Goal: Task Accomplishment & Management: Manage account settings

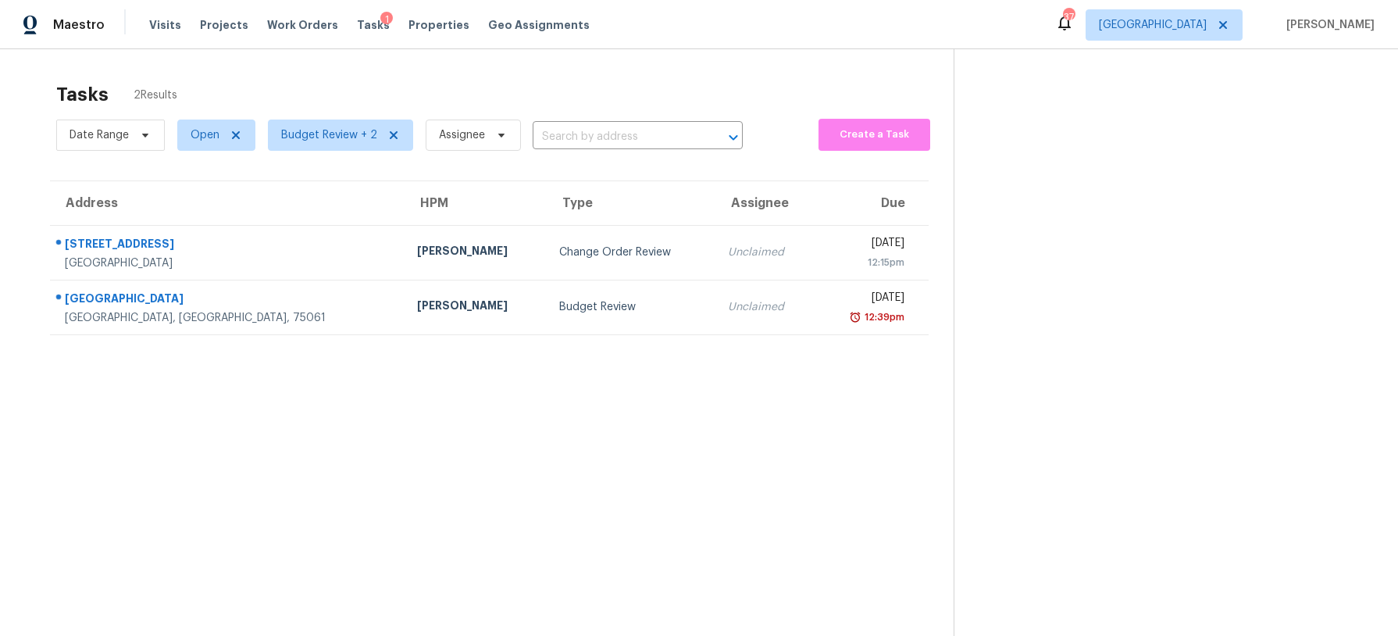
scroll to position [49, 0]
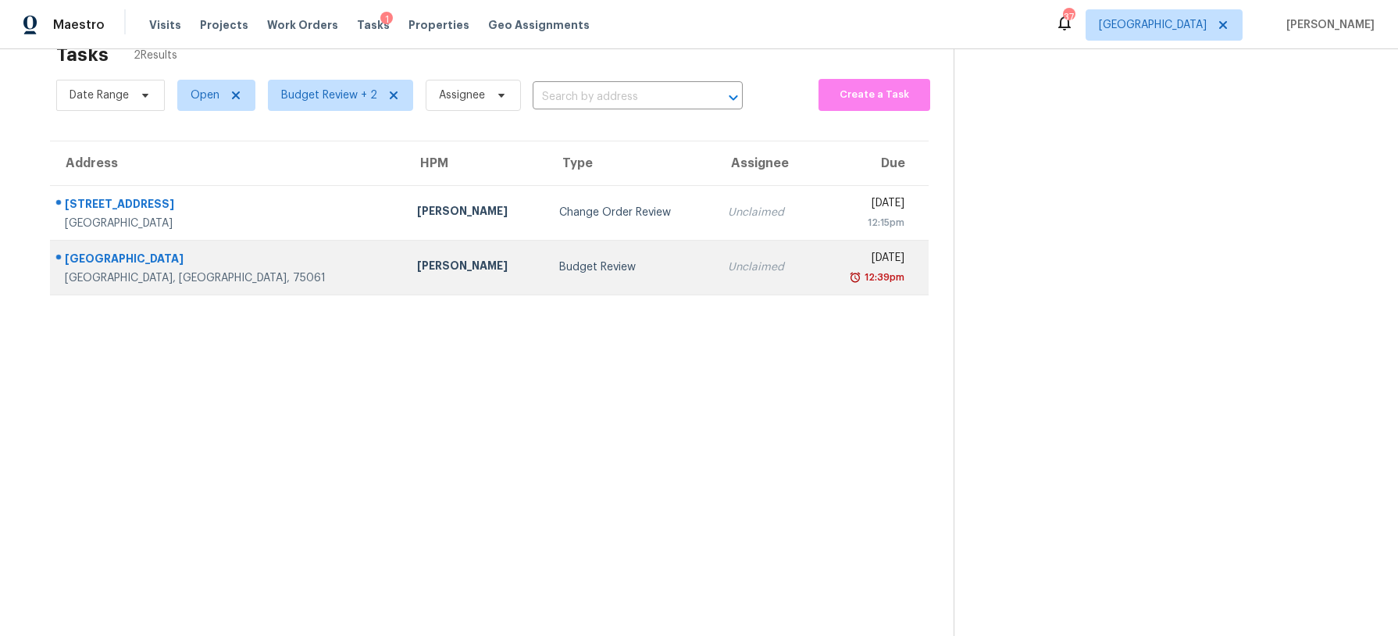
click at [559, 268] on div "Budget Review" at bounding box center [630, 267] width 143 height 16
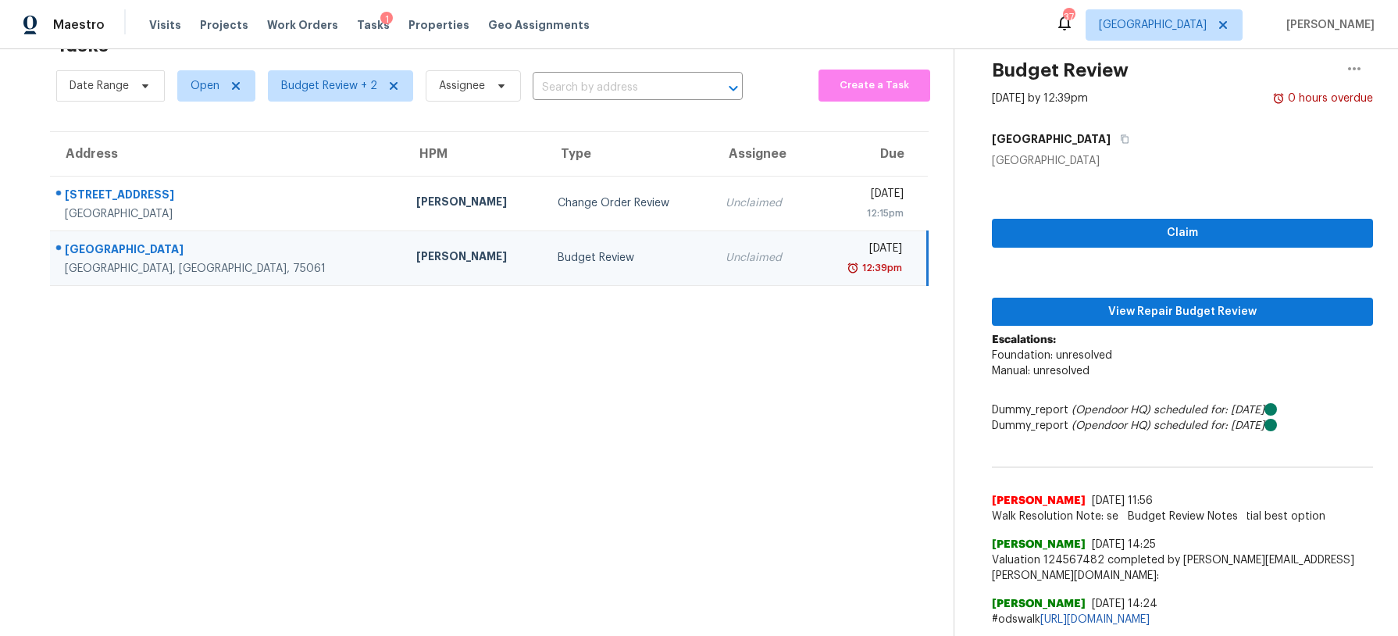
scroll to position [51, 0]
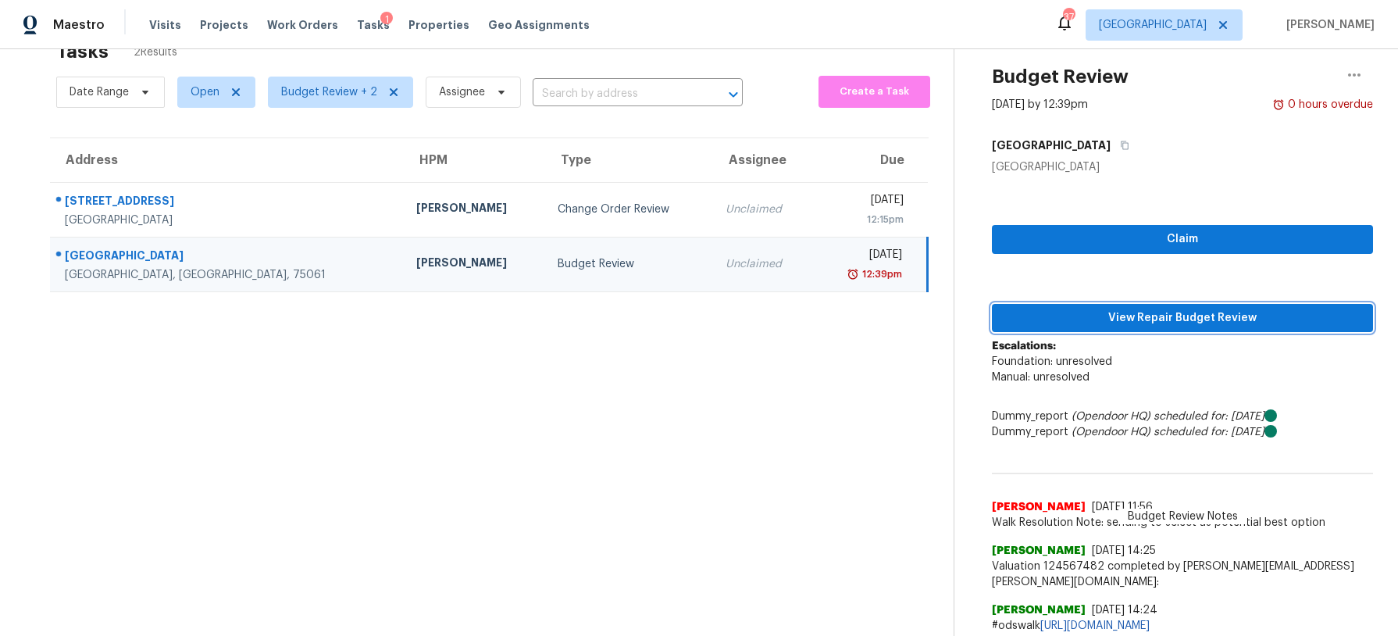
click at [1201, 321] on span "View Repair Budget Review" at bounding box center [1182, 318] width 356 height 20
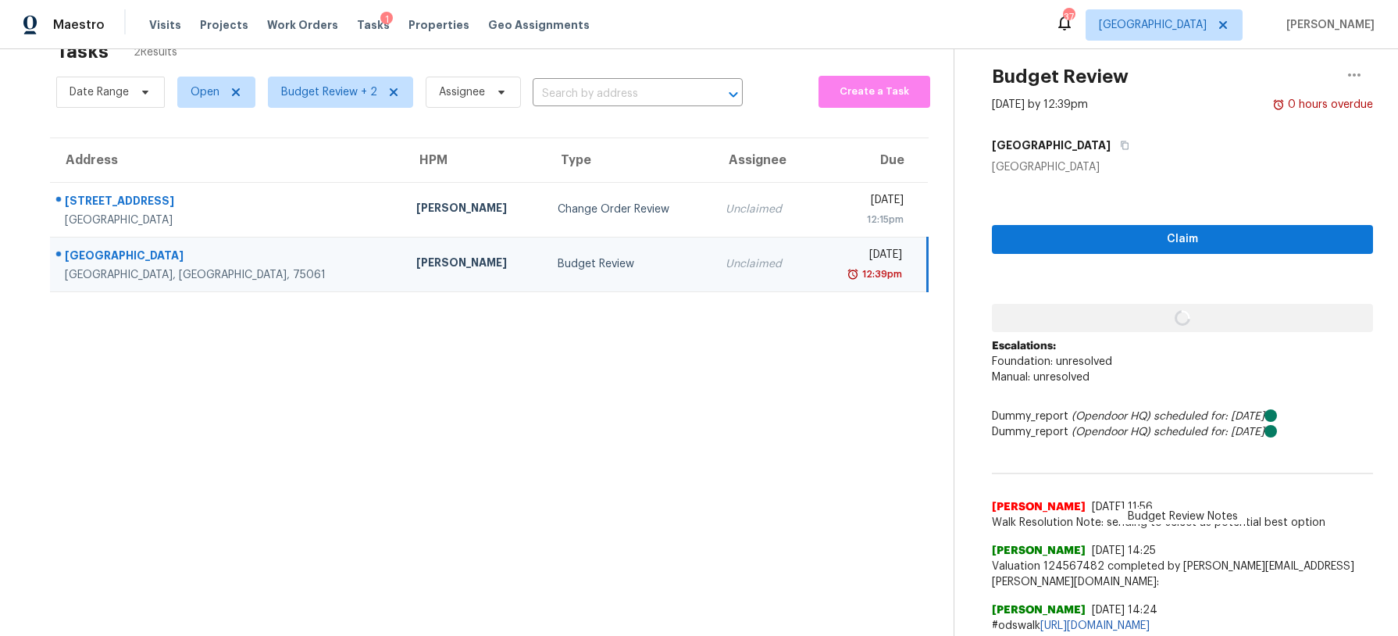
scroll to position [45, 0]
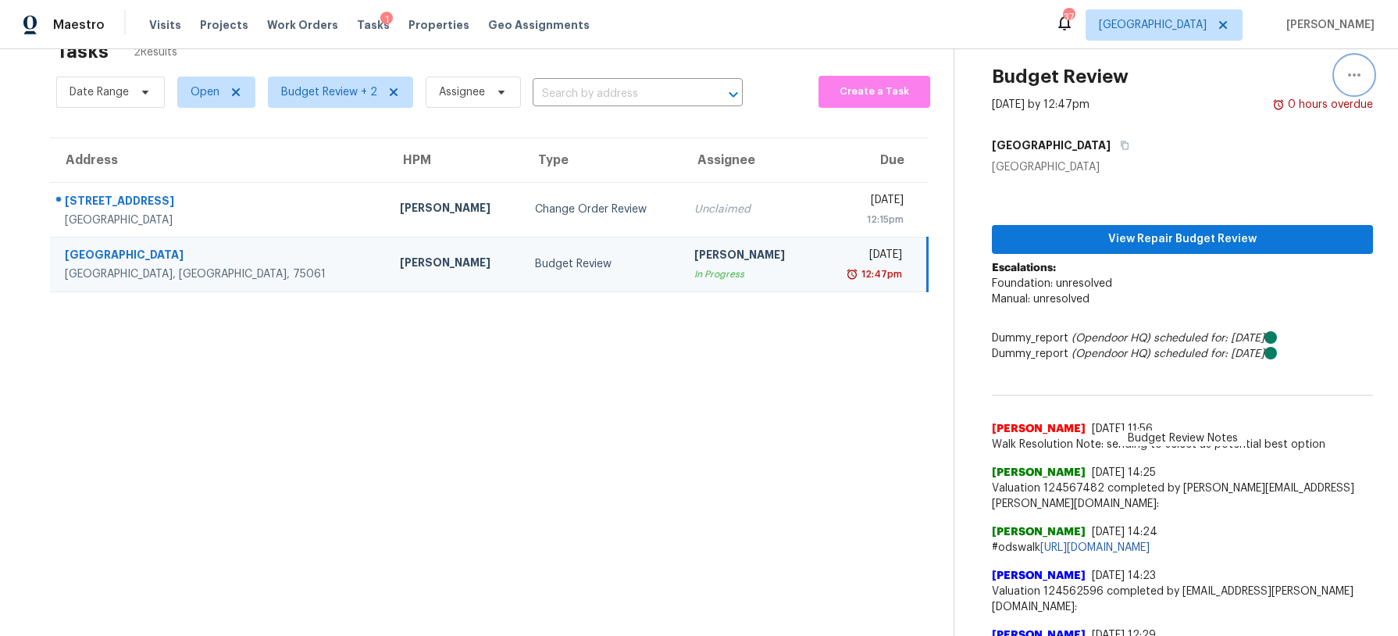
click at [1346, 80] on icon "button" at bounding box center [1354, 75] width 19 height 19
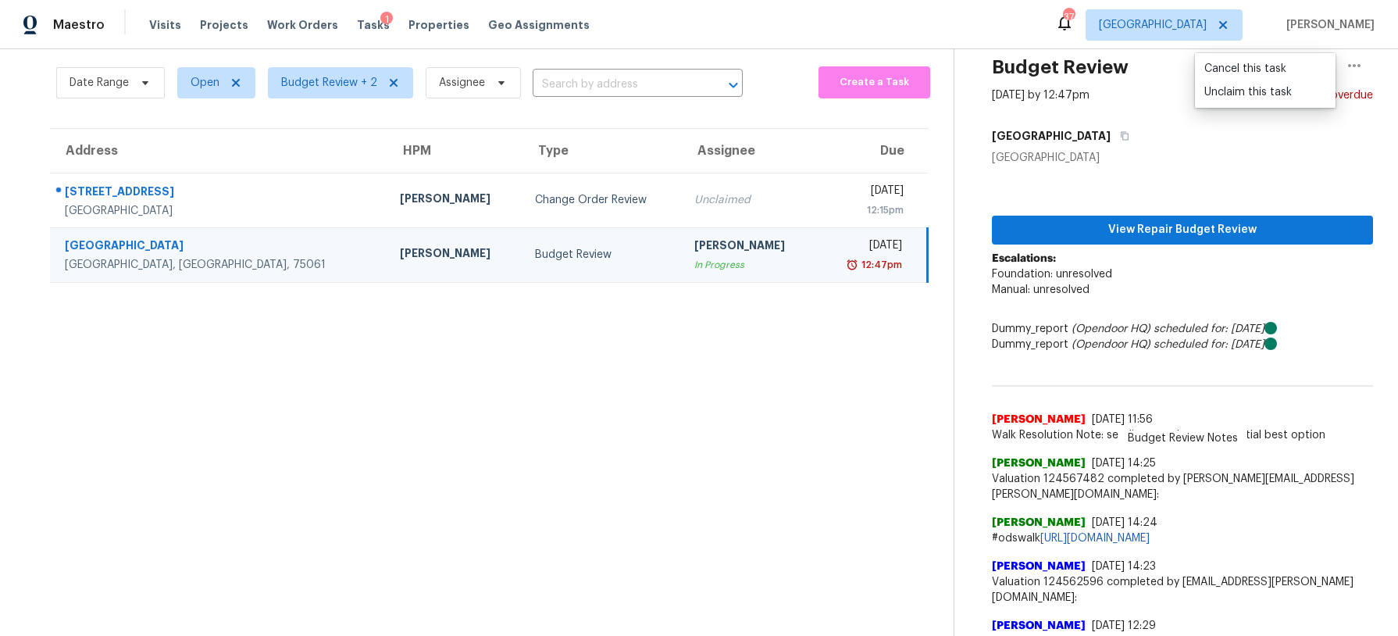
scroll to position [56, 0]
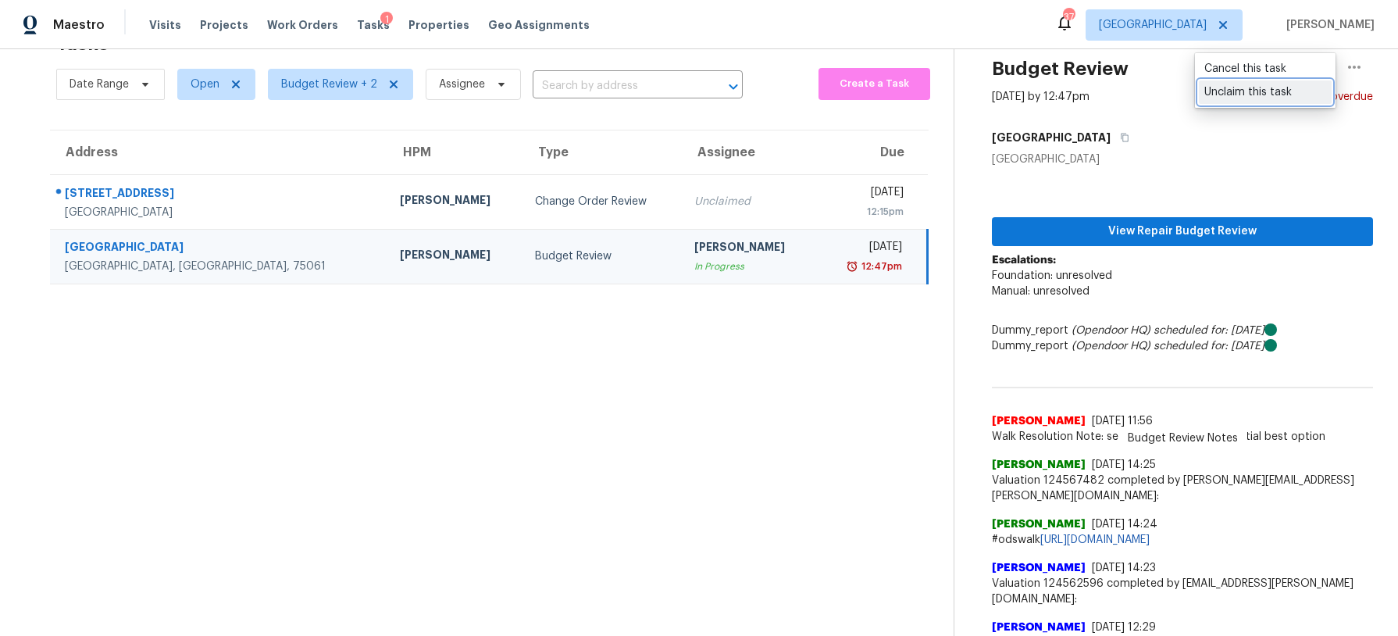
click at [1217, 89] on div "Unclaim this task" at bounding box center [1265, 92] width 122 height 16
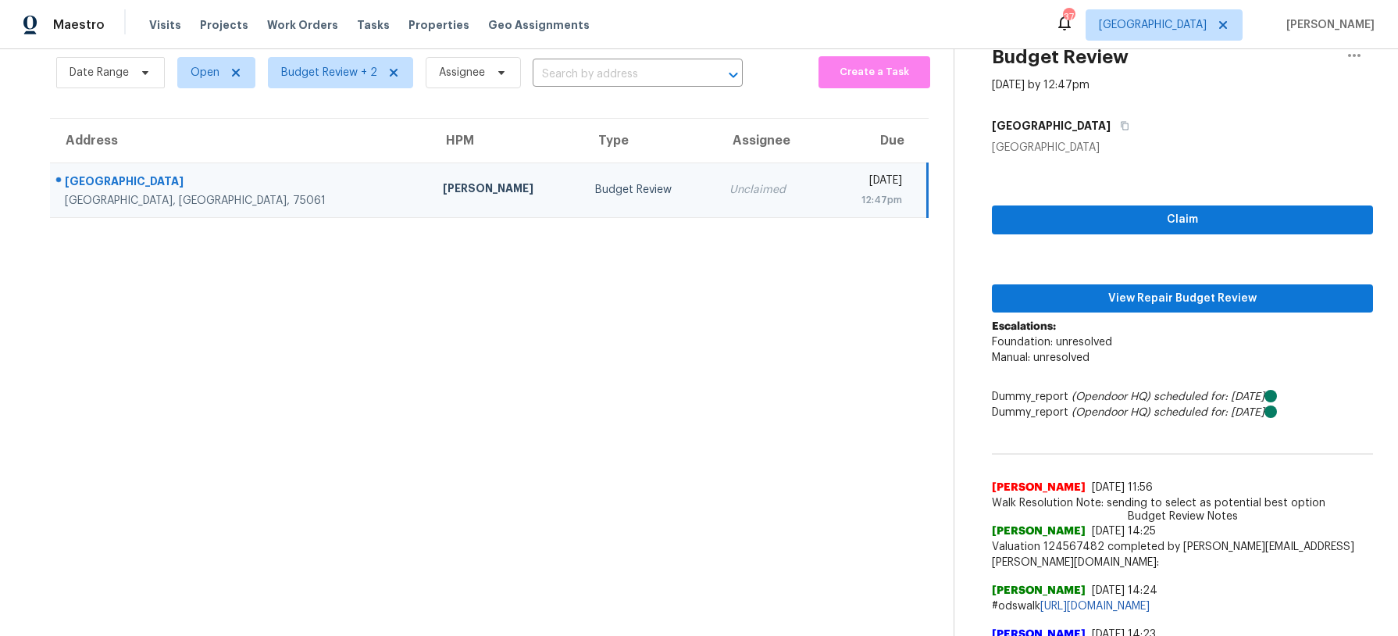
scroll to position [62, 0]
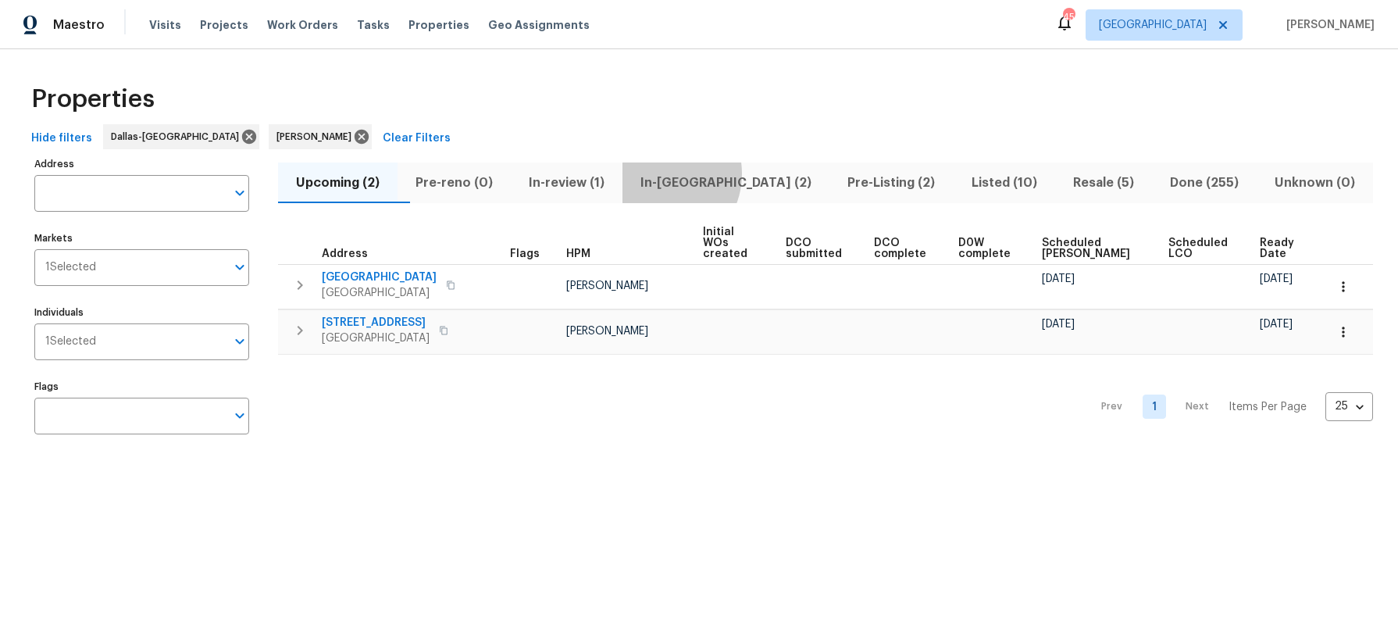
click at [695, 173] on span "In-[GEOGRAPHIC_DATA] (2)" at bounding box center [726, 183] width 188 height 22
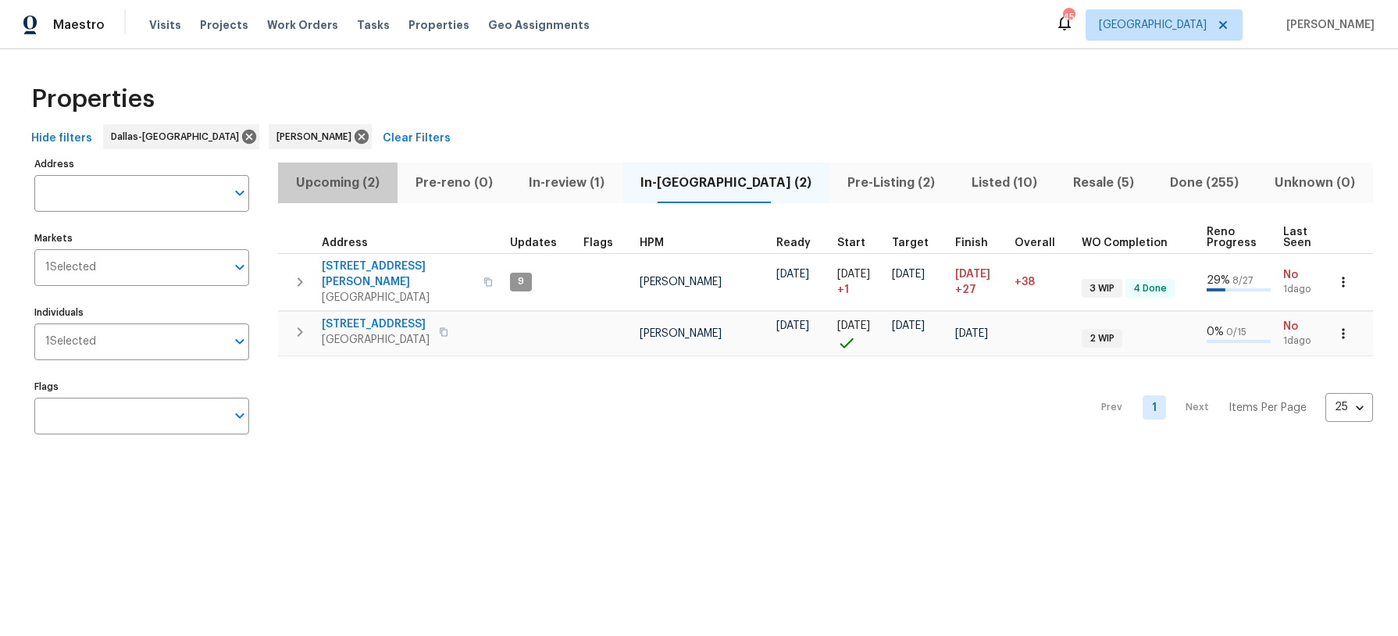
click at [379, 189] on span "Upcoming (2)" at bounding box center [337, 183] width 101 height 22
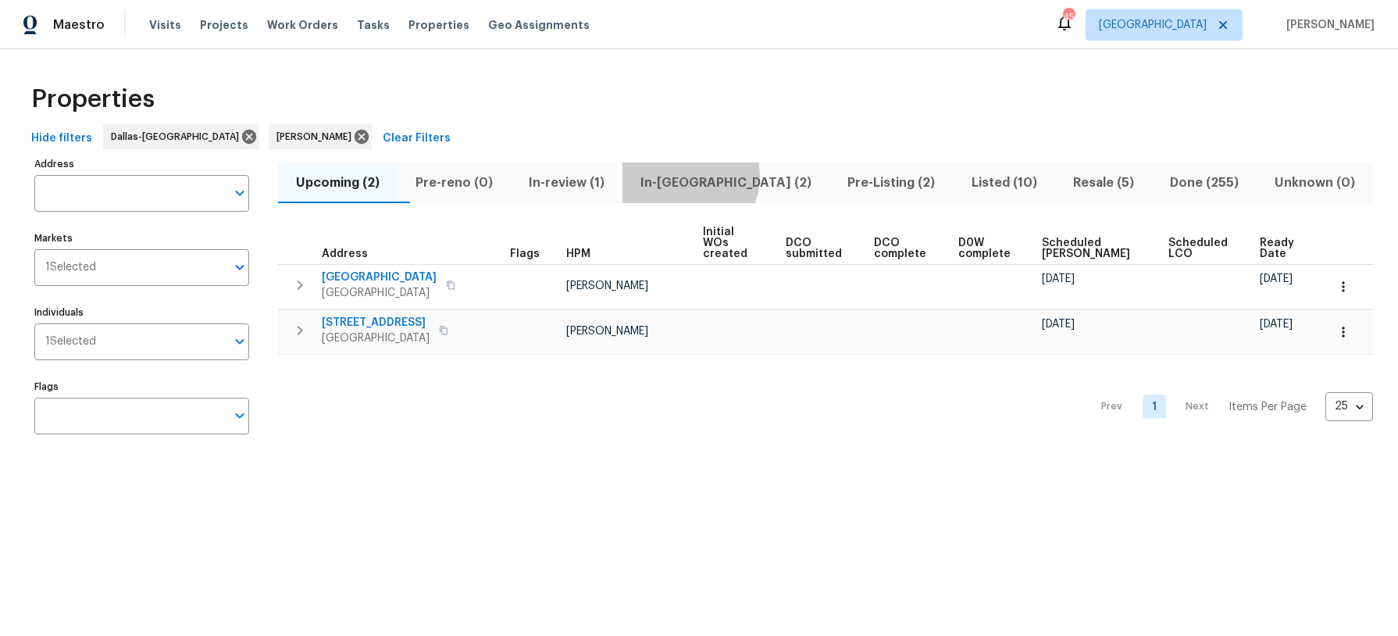
click at [723, 176] on span "In-[GEOGRAPHIC_DATA] (2)" at bounding box center [726, 183] width 188 height 22
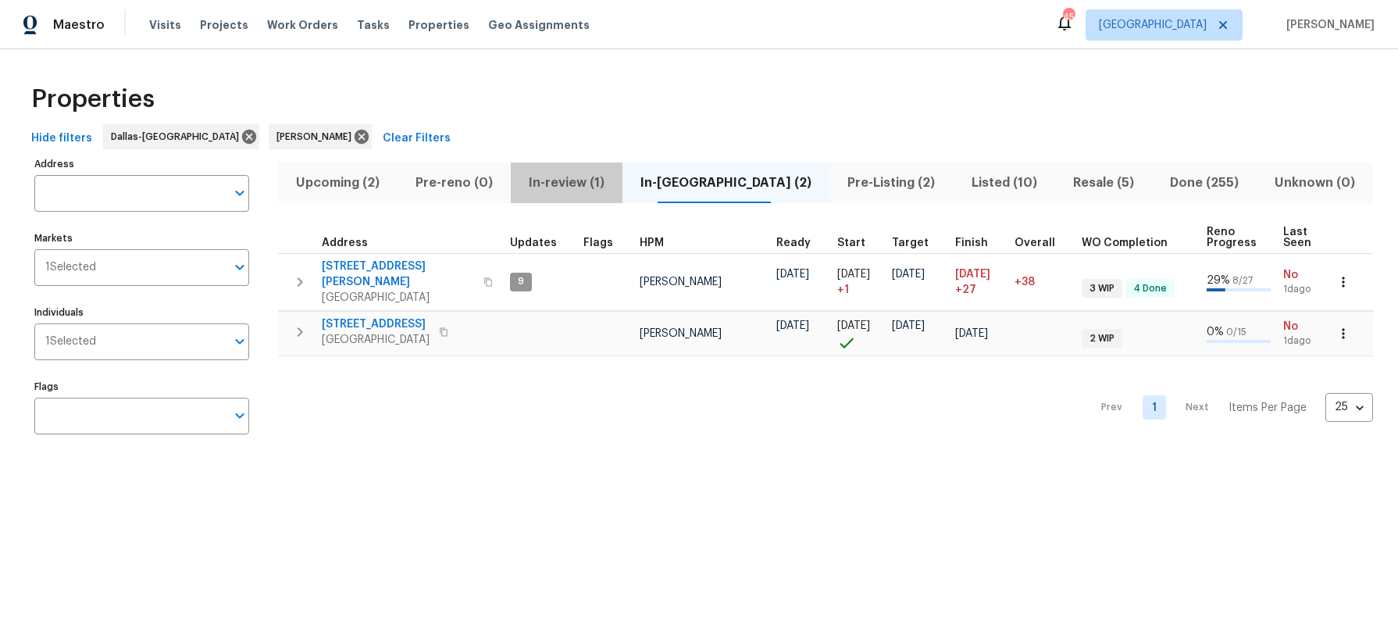
click at [613, 175] on span "In-review (1)" at bounding box center [566, 183] width 93 height 22
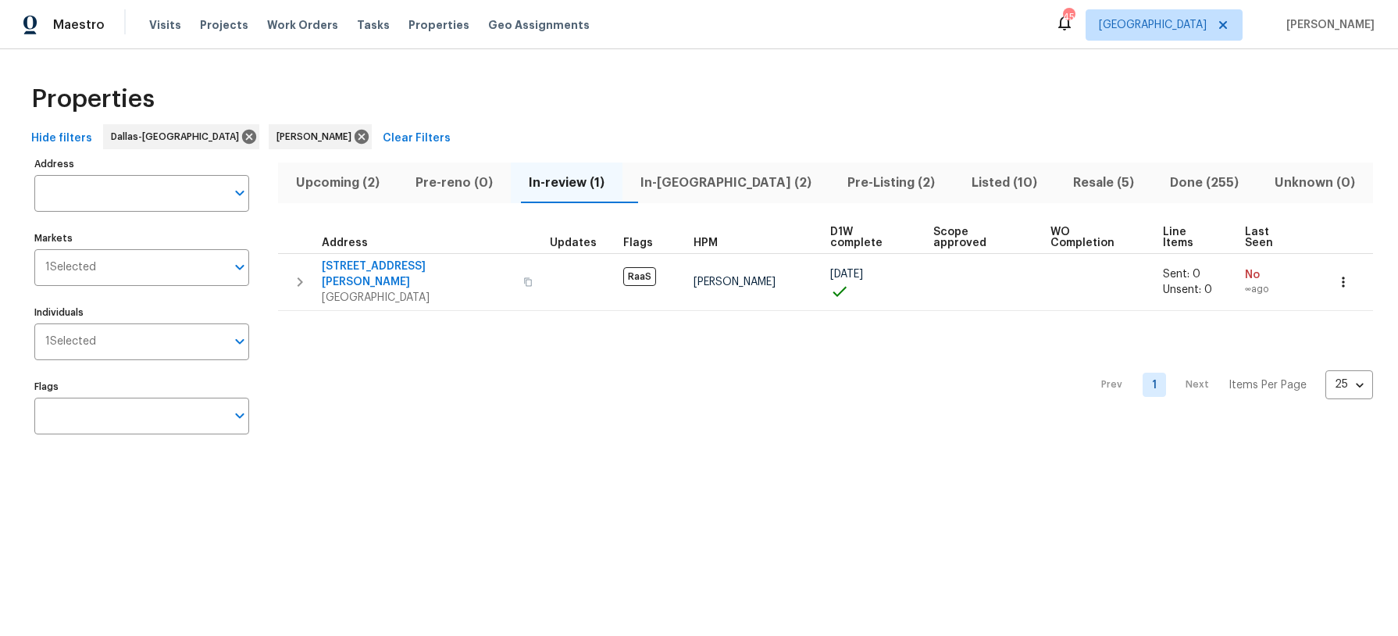
click at [839, 191] on span "Pre-Listing (2)" at bounding box center [891, 183] width 105 height 22
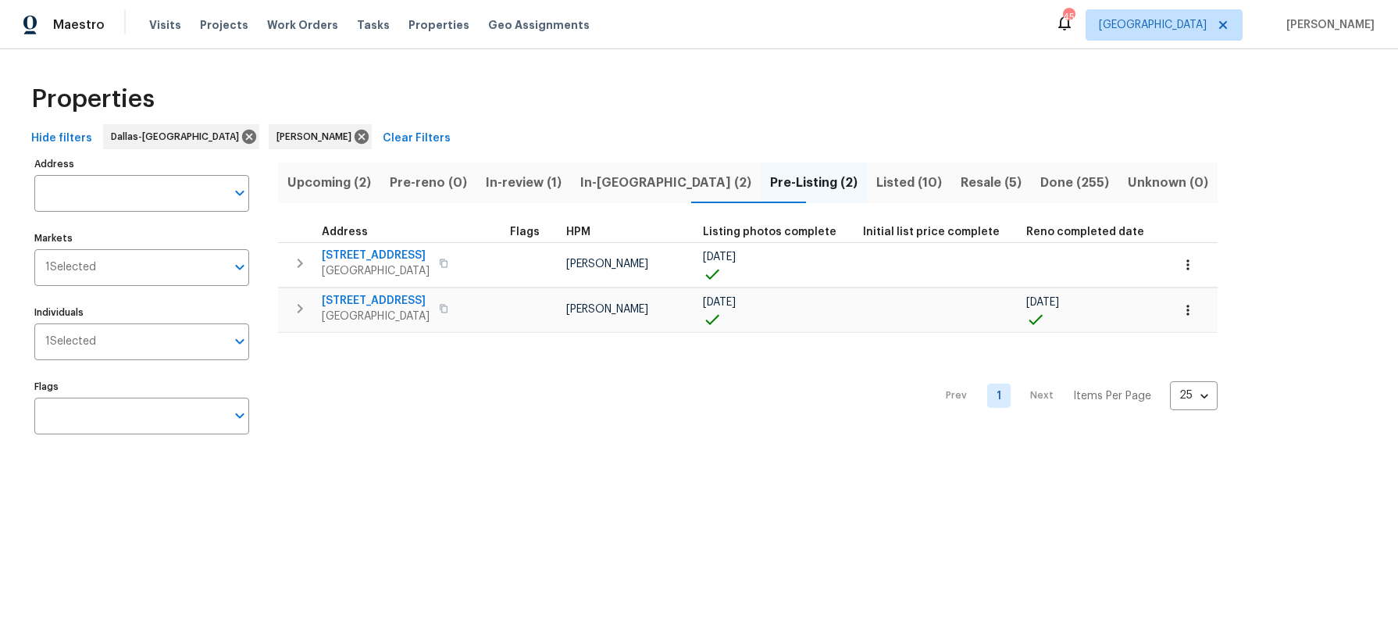
click at [542, 191] on span "In-review (1)" at bounding box center [524, 183] width 76 height 22
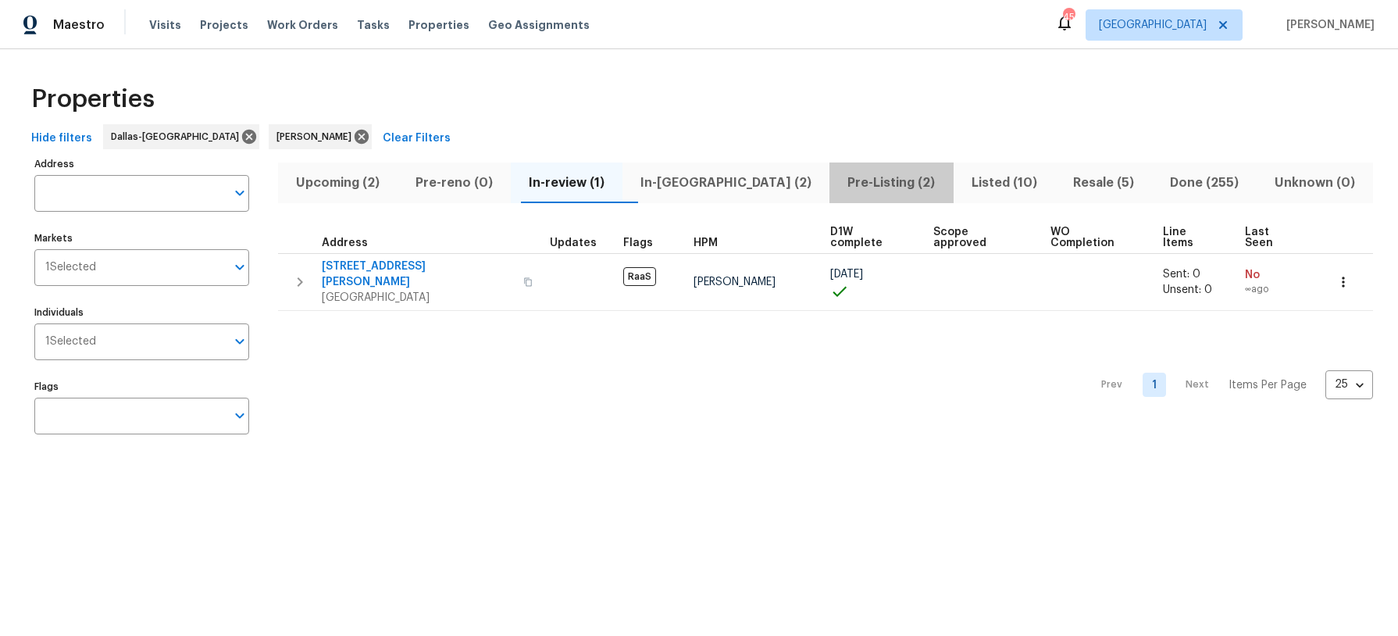
click at [839, 186] on span "Pre-Listing (2)" at bounding box center [891, 183] width 105 height 22
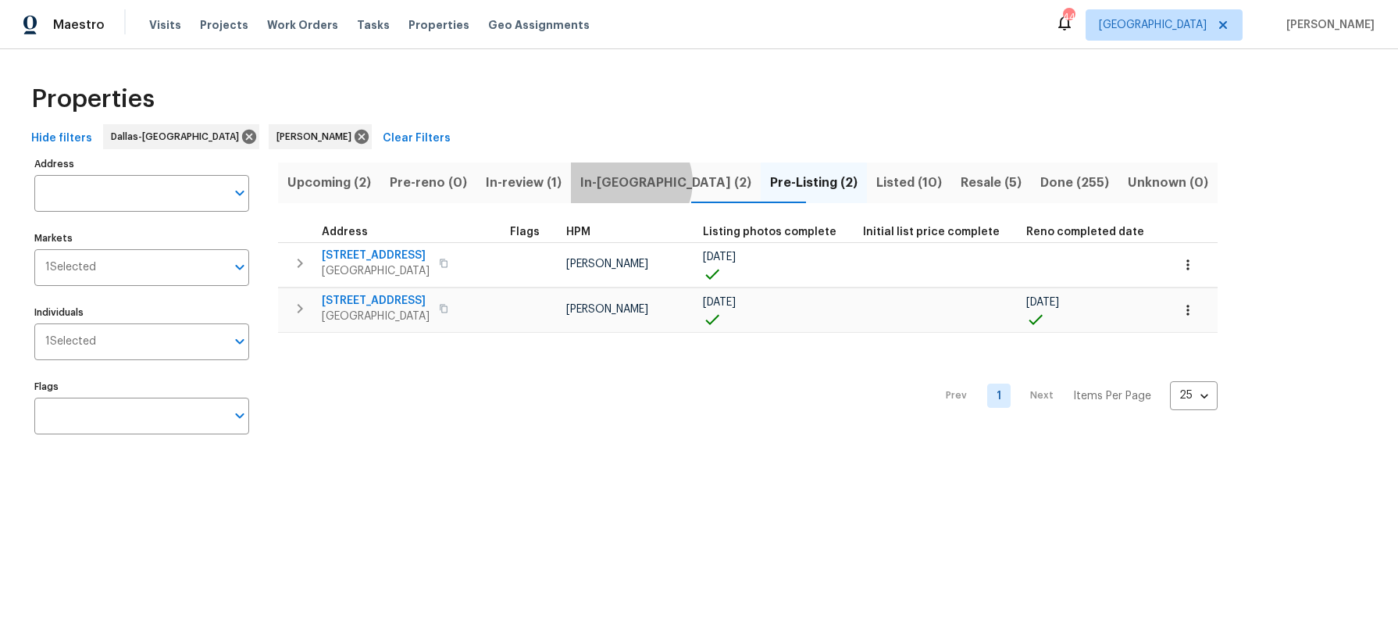
click at [656, 181] on span "In-[GEOGRAPHIC_DATA] (2)" at bounding box center [665, 183] width 171 height 22
